Goal: Book appointment/travel/reservation

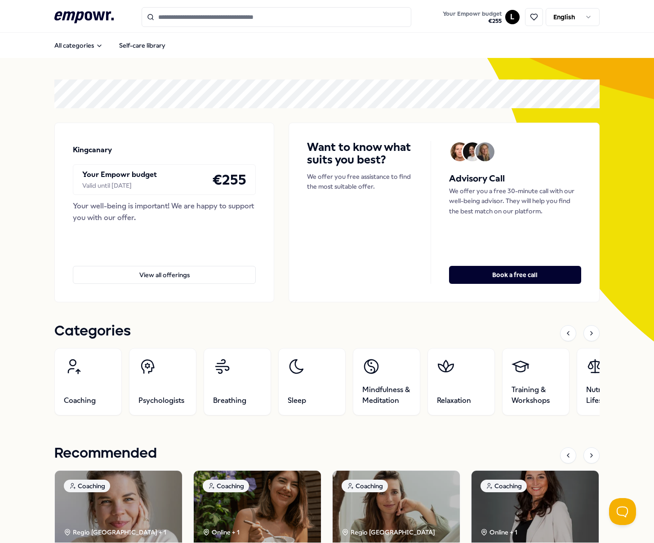
click at [194, 18] on input "Search for products, categories or subcategories" at bounding box center [277, 17] width 270 height 20
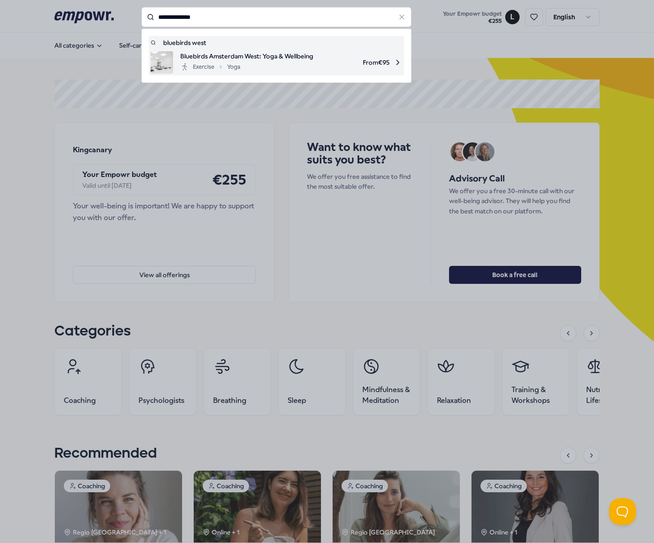
click at [236, 61] on span "Bluebirds Amsterdam West: Yoga & Wellbeing" at bounding box center [246, 56] width 133 height 10
type input "**********"
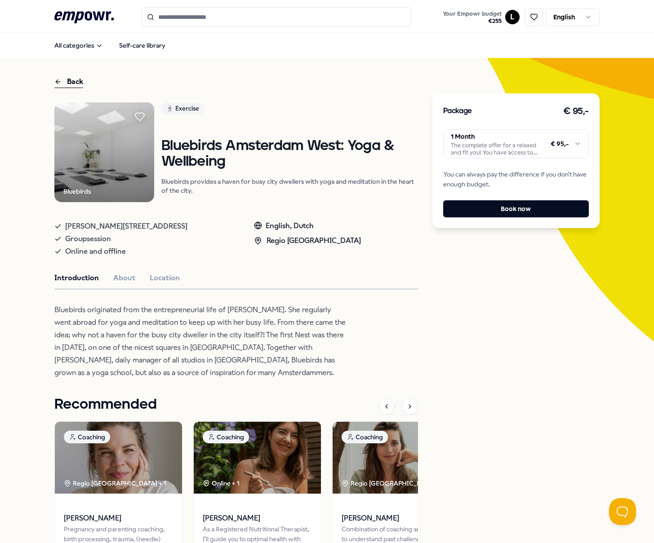
click at [574, 146] on html ".empowr-logo_svg__cls-1{fill:#03032f} Your Empowr budget € 255 L English All ca…" at bounding box center [327, 271] width 654 height 543
click at [508, 208] on button "Book now" at bounding box center [516, 208] width 146 height 17
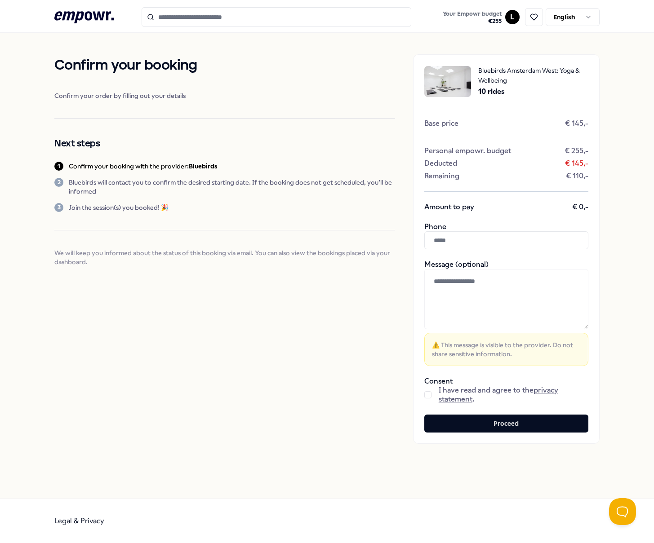
click at [428, 394] on button "button" at bounding box center [427, 395] width 7 height 7
click at [504, 425] on button "Proceed" at bounding box center [506, 424] width 164 height 18
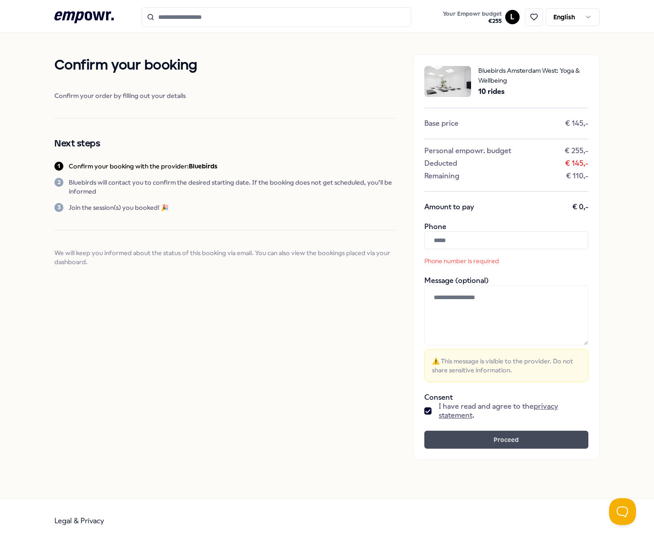
click at [506, 436] on button "Proceed" at bounding box center [506, 440] width 164 height 18
click at [498, 442] on button "Proceed" at bounding box center [506, 440] width 164 height 18
click at [460, 243] on input "text" at bounding box center [506, 240] width 164 height 18
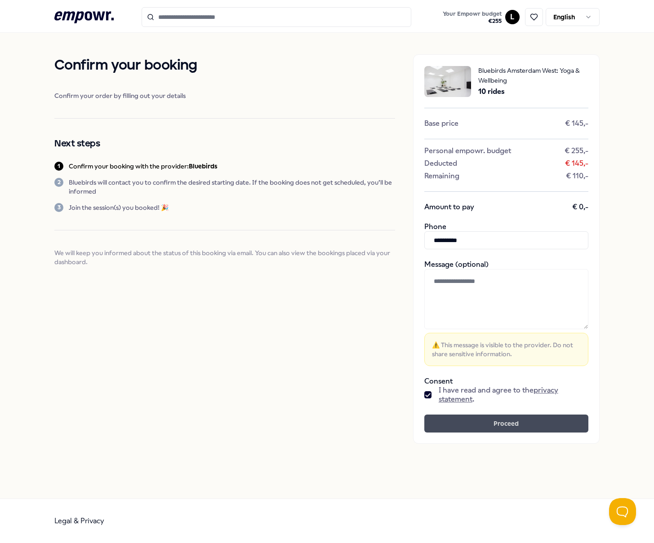
type input "**********"
click at [491, 424] on button "Proceed" at bounding box center [506, 424] width 164 height 18
